Goal: Information Seeking & Learning: Learn about a topic

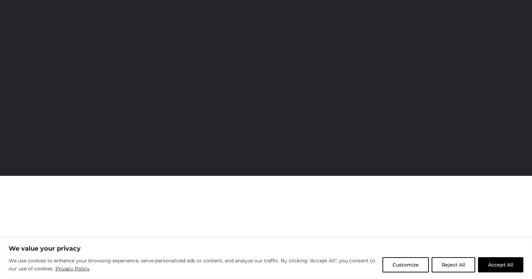
scroll to position [138, 0]
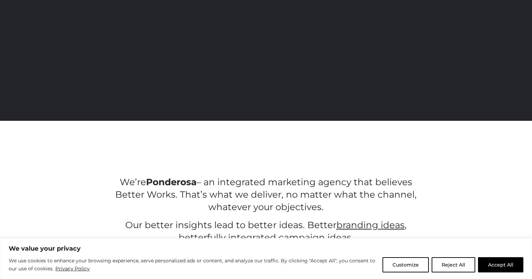
click at [447, 267] on button "Reject All" at bounding box center [454, 264] width 44 height 15
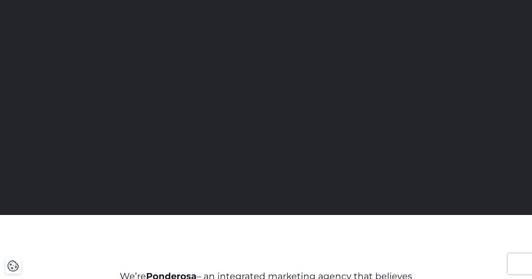
scroll to position [0, 0]
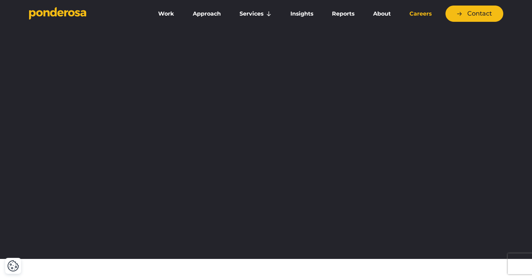
click at [423, 16] on link "Careers" at bounding box center [421, 14] width 38 height 15
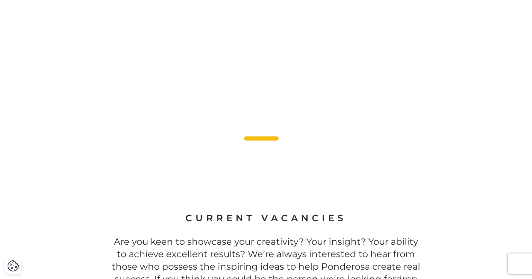
scroll to position [1835, 0]
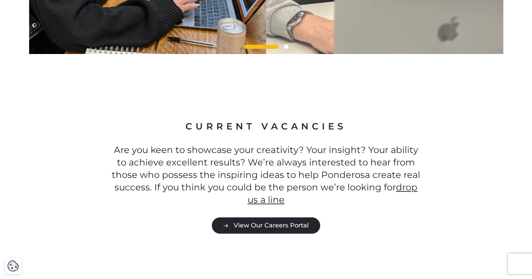
click at [288, 217] on link "View Our Careers Portal" at bounding box center [266, 225] width 108 height 16
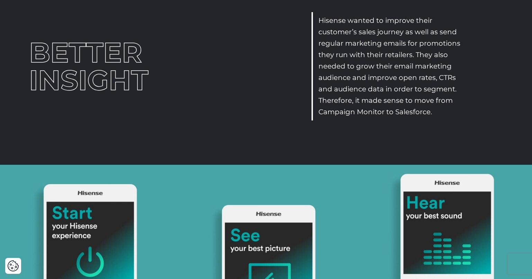
scroll to position [242, 0]
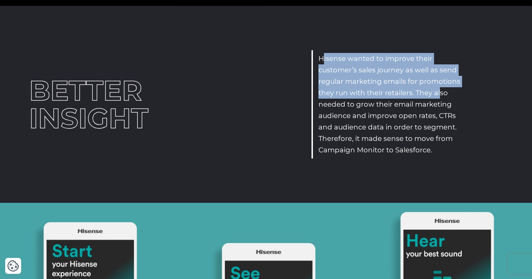
drag, startPoint x: 323, startPoint y: 54, endPoint x: 442, endPoint y: 100, distance: 127.7
click at [442, 95] on p "Hisense wanted to improve their customer’s sales journey as well as send regula…" at bounding box center [391, 104] width 144 height 103
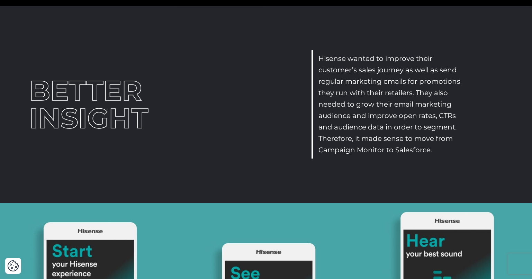
click at [443, 105] on p "Hisense wanted to improve their customer’s sales journey as well as send regula…" at bounding box center [391, 104] width 144 height 103
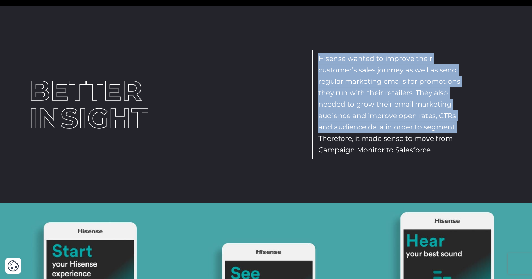
drag, startPoint x: 308, startPoint y: 53, endPoint x: 457, endPoint y: 129, distance: 167.7
click at [457, 129] on div "BETTER INSIGHT Hisense wanted to improve their customer’s sales journey as well…" at bounding box center [266, 104] width 485 height 108
click at [457, 129] on p "Hisense wanted to improve their customer’s sales journey as well as send regula…" at bounding box center [391, 104] width 144 height 103
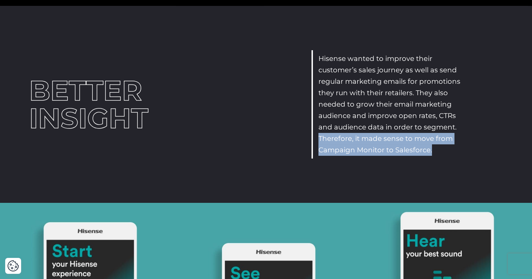
drag, startPoint x: 316, startPoint y: 139, endPoint x: 435, endPoint y: 150, distance: 119.4
click at [435, 150] on div "Hisense wanted to improve their customer’s sales journey as well as send regula…" at bounding box center [387, 104] width 151 height 108
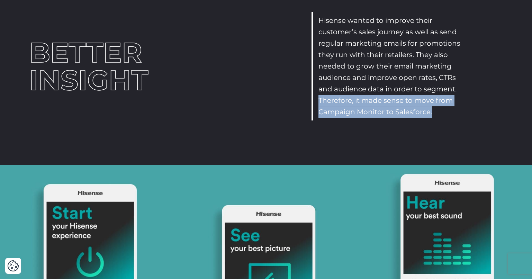
scroll to position [277, 0]
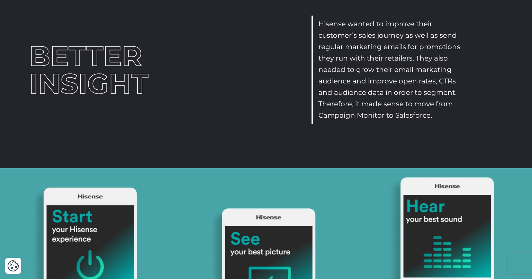
click at [315, 92] on div "Hisense wanted to improve their customer’s sales journey as well as send regula…" at bounding box center [387, 70] width 151 height 108
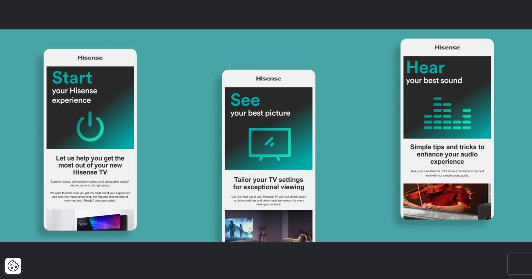
scroll to position [415, 0]
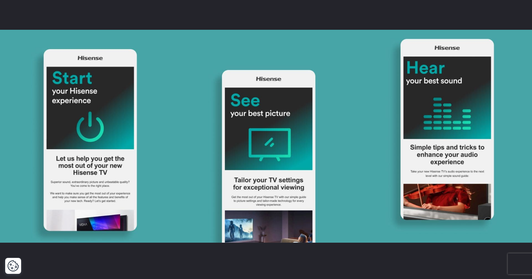
click at [87, 57] on img at bounding box center [266, 136] width 532 height 213
click at [86, 57] on img at bounding box center [266, 136] width 532 height 213
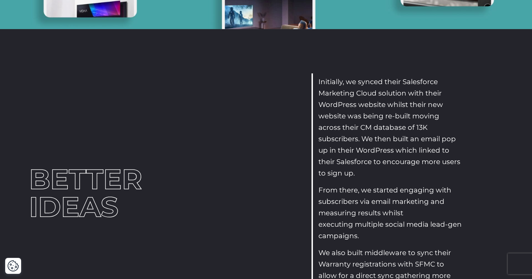
scroll to position [658, 0]
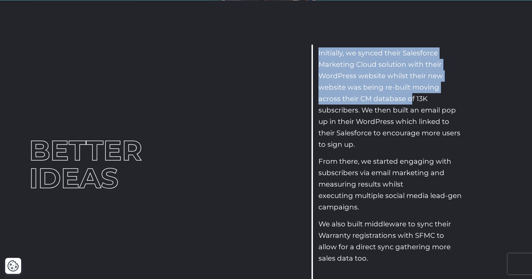
drag, startPoint x: 317, startPoint y: 54, endPoint x: 386, endPoint y: 97, distance: 81.3
click at [386, 97] on div "Initially, we synced their Salesforce Marketing Cloud solution with their WordP…" at bounding box center [387, 164] width 151 height 239
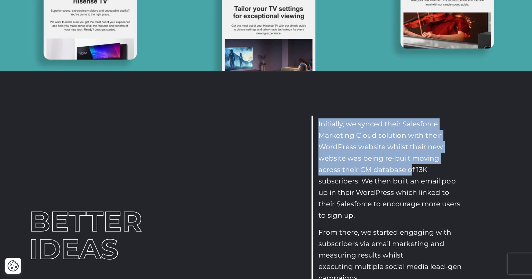
scroll to position [588, 0]
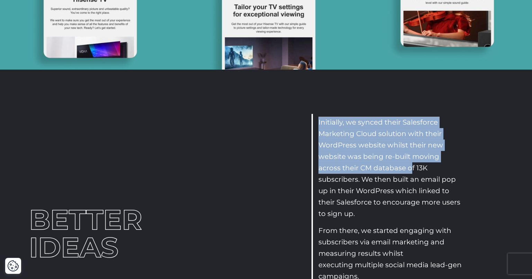
click at [401, 156] on p "Initially, we synced their Salesforce Marketing Cloud solution with their WordP…" at bounding box center [391, 168] width 144 height 103
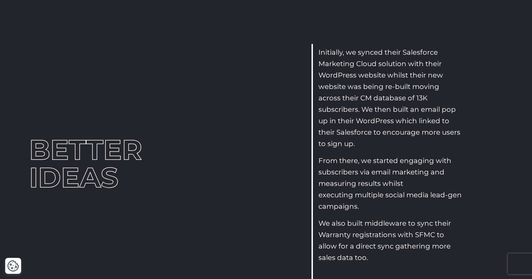
scroll to position [623, 0]
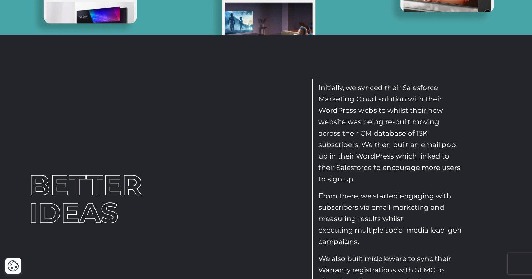
click at [321, 85] on p "Initially, we synced their Salesforce Marketing Cloud solution with their WordP…" at bounding box center [391, 133] width 144 height 103
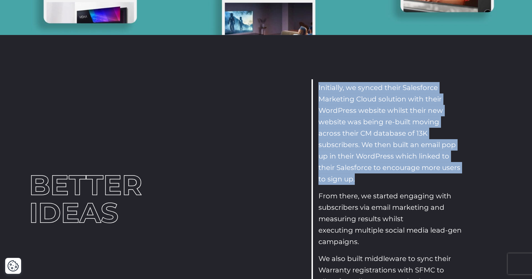
drag, startPoint x: 318, startPoint y: 85, endPoint x: 434, endPoint y: 179, distance: 149.4
click at [434, 179] on div "Initially, we synced their Salesforce Marketing Cloud solution with their WordP…" at bounding box center [387, 198] width 151 height 239
click at [431, 150] on p "Initially, we synced their Salesforce Marketing Cloud solution with their WordP…" at bounding box center [391, 133] width 144 height 103
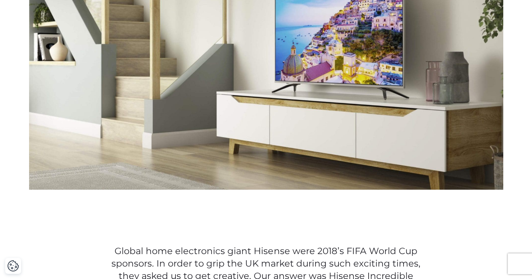
scroll to position [277, 0]
